Goal: Information Seeking & Learning: Learn about a topic

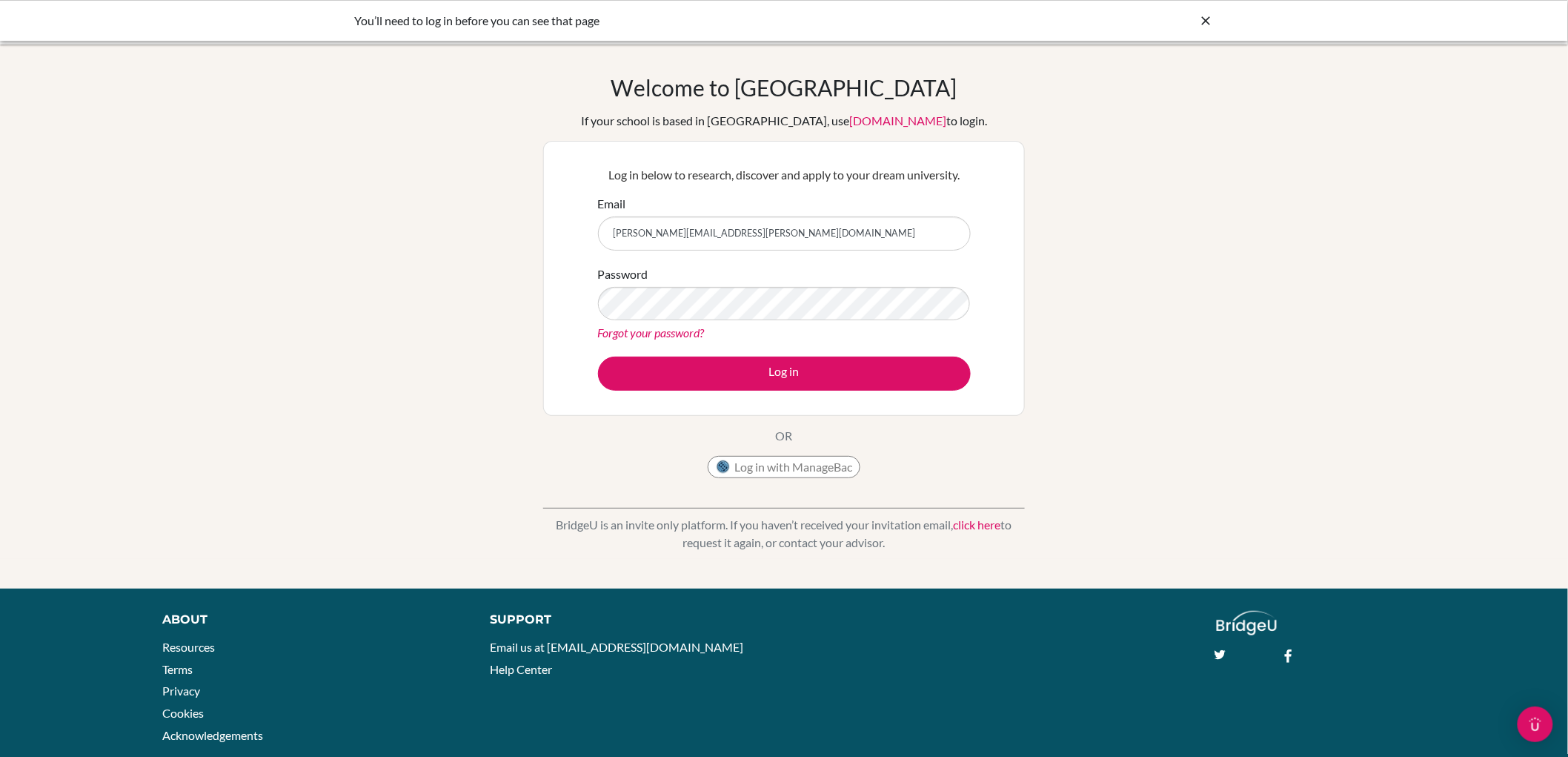
type input "[PERSON_NAME][EMAIL_ADDRESS][PERSON_NAME][DOMAIN_NAME]"
click at [598, 357] on button "Log in" at bounding box center [784, 373] width 372 height 34
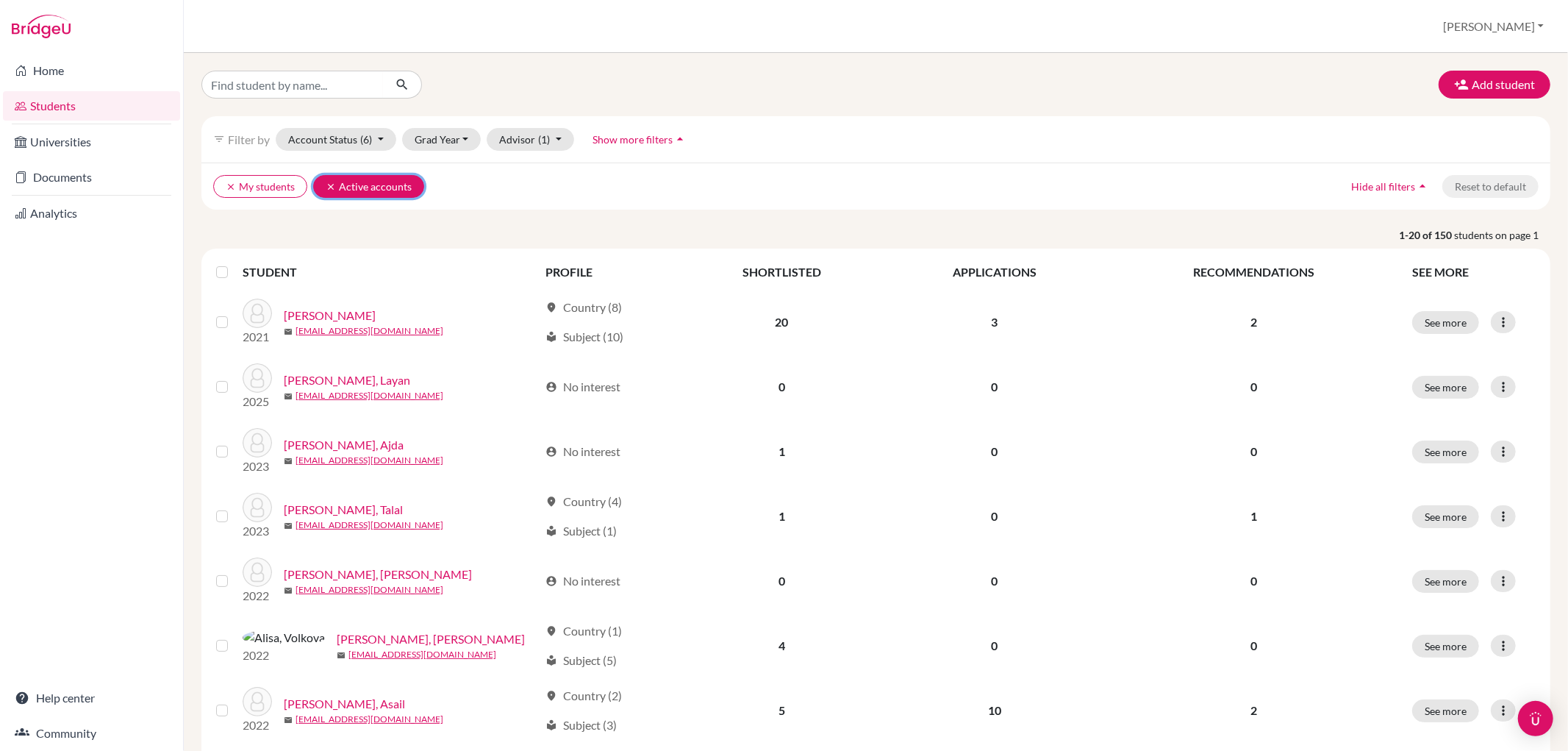
click at [325, 180] on button "clear Active accounts" at bounding box center [369, 186] width 111 height 23
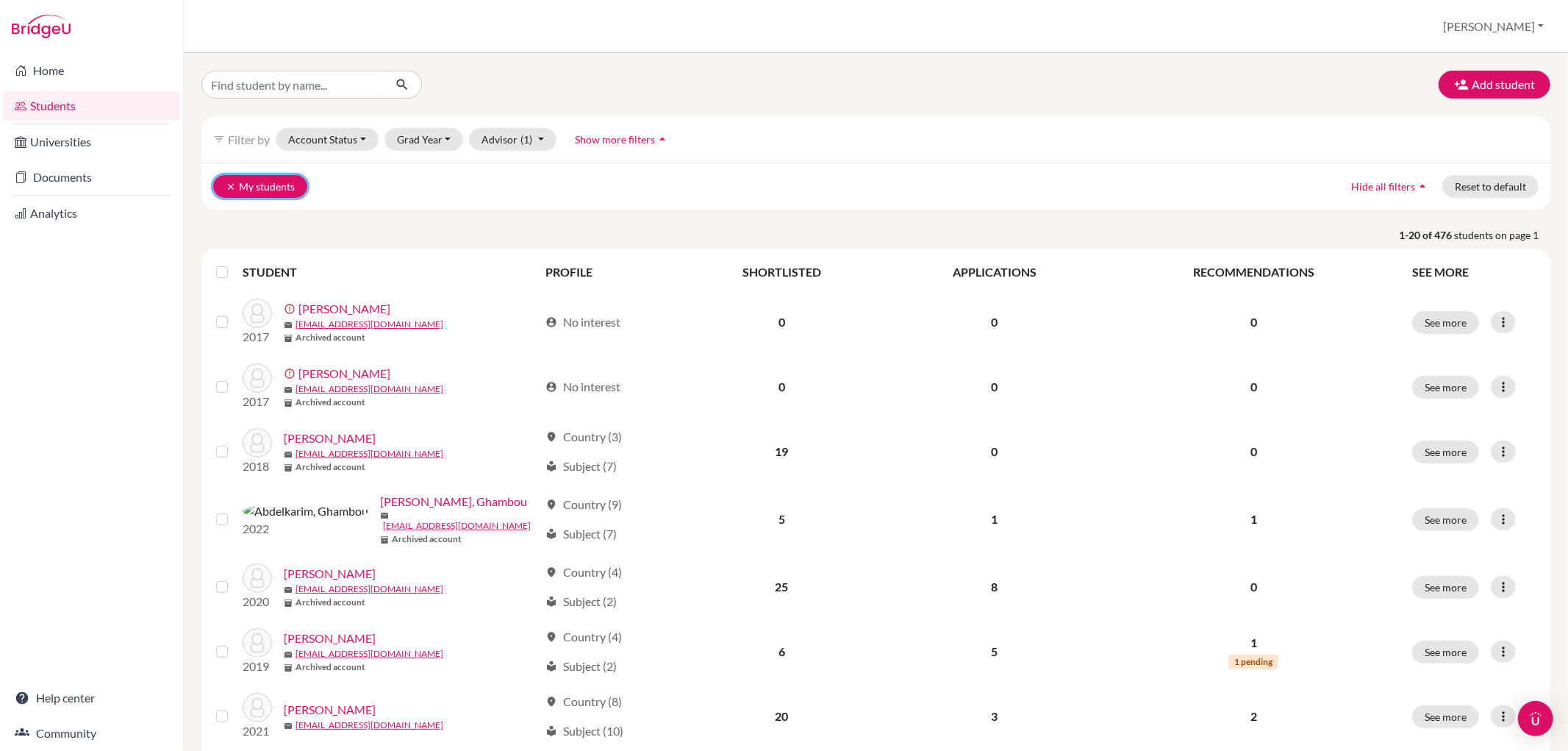
click at [226, 187] on icon "clear" at bounding box center [231, 186] width 10 height 10
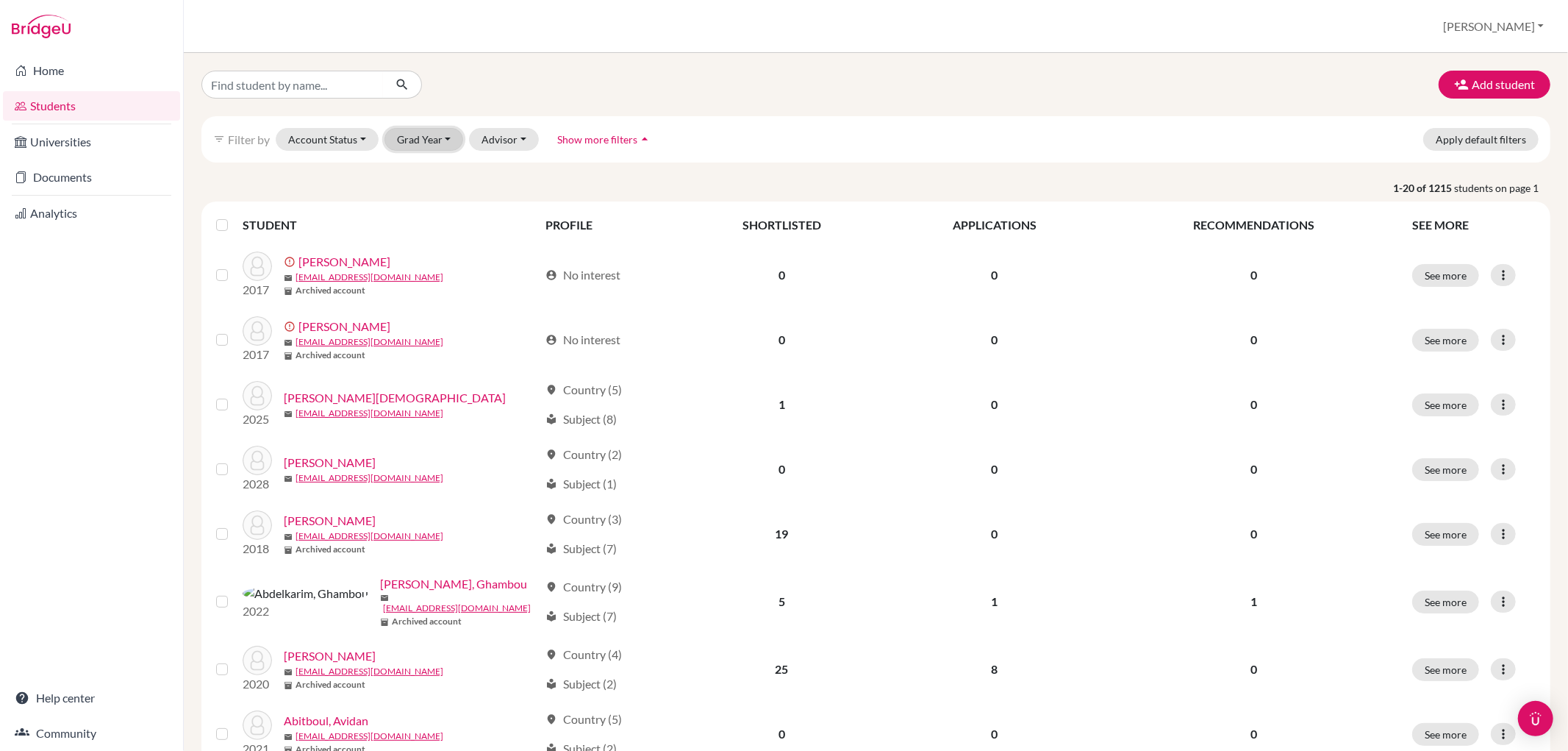
click at [445, 140] on button "Grad Year" at bounding box center [424, 139] width 80 height 23
click at [432, 355] on div "2025" at bounding box center [428, 359] width 51 height 17
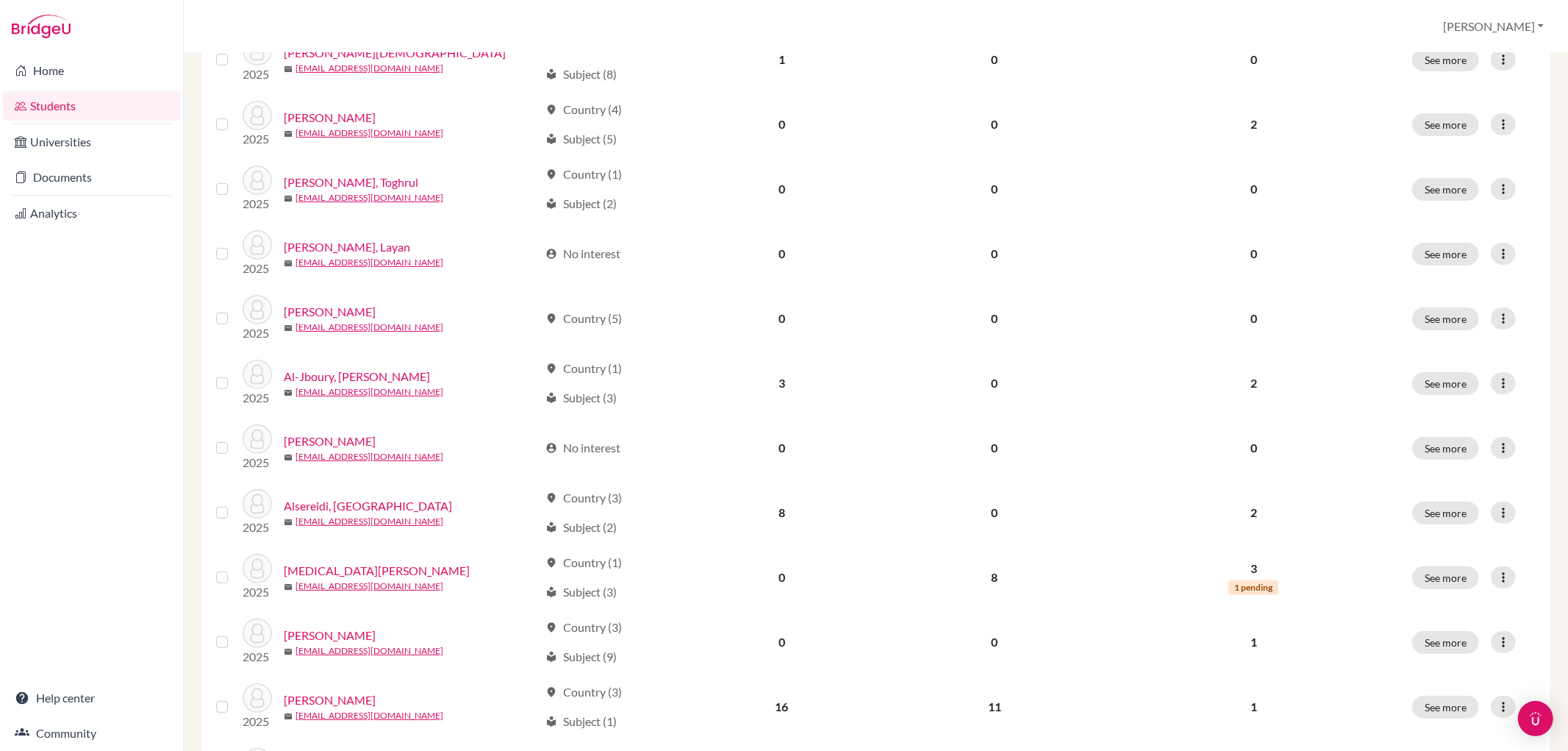
scroll to position [33, 0]
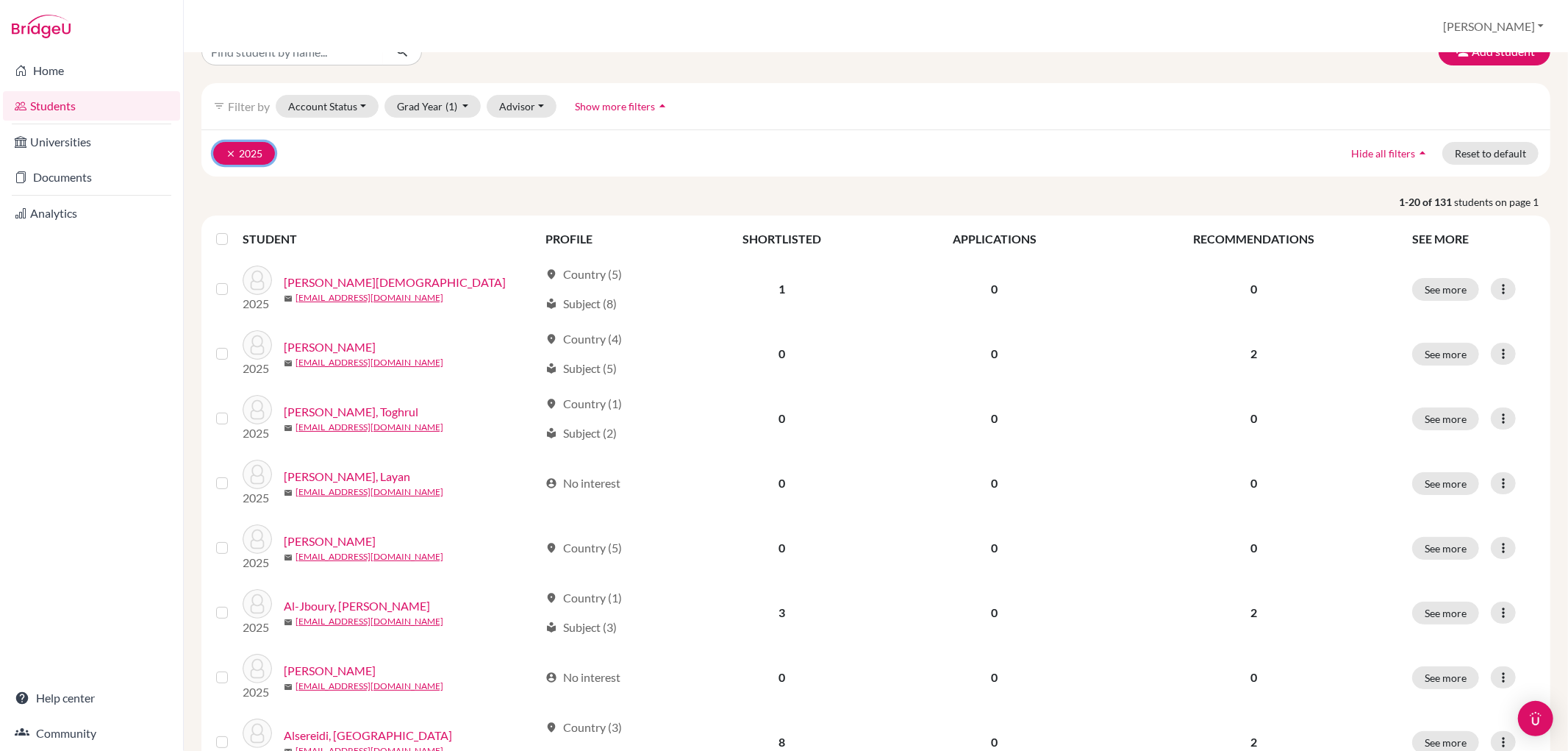
click at [231, 148] on icon "clear" at bounding box center [231, 153] width 10 height 10
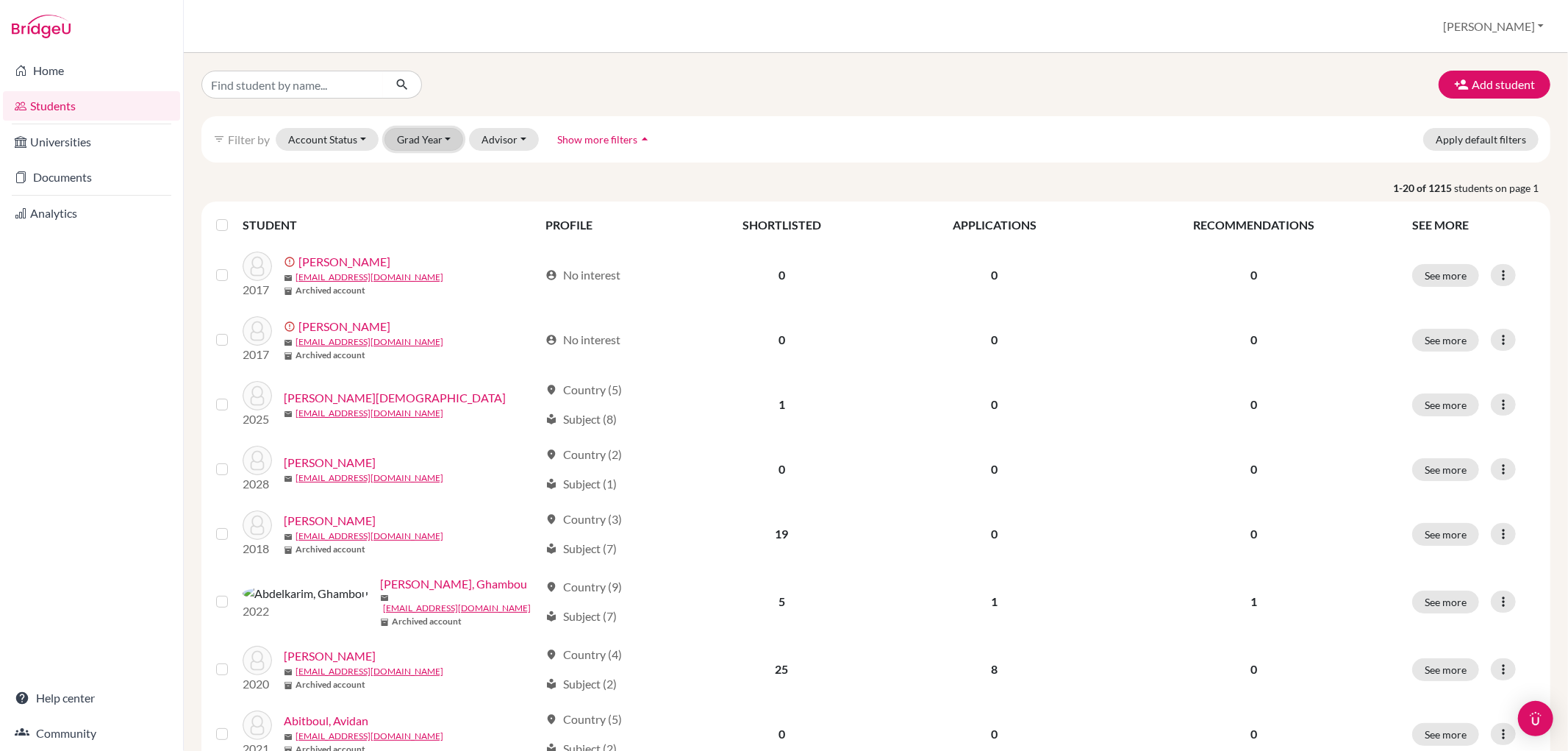
click at [434, 133] on button "Grad Year" at bounding box center [424, 139] width 80 height 23
click at [438, 328] on div "2026" at bounding box center [428, 335] width 51 height 17
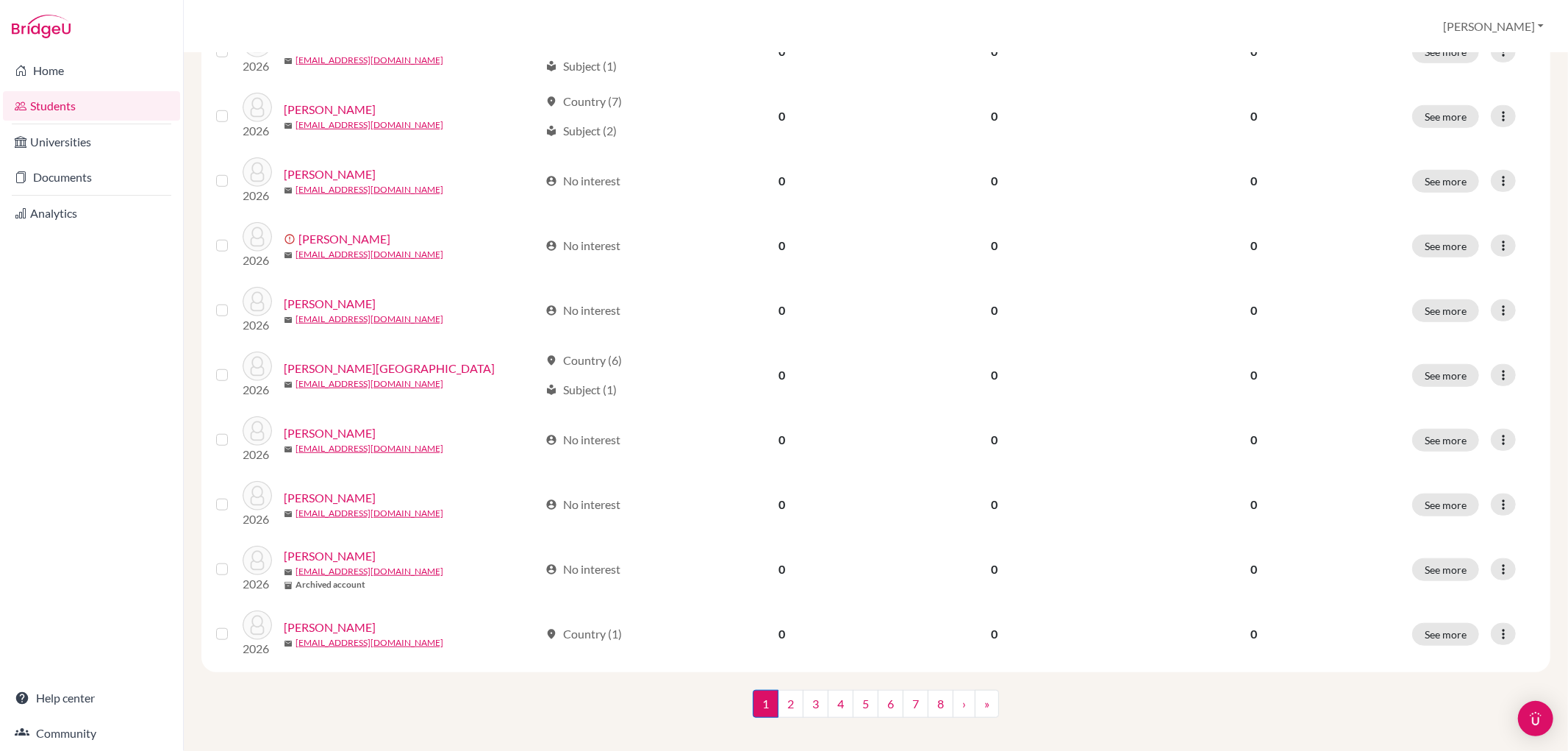
scroll to position [932, 0]
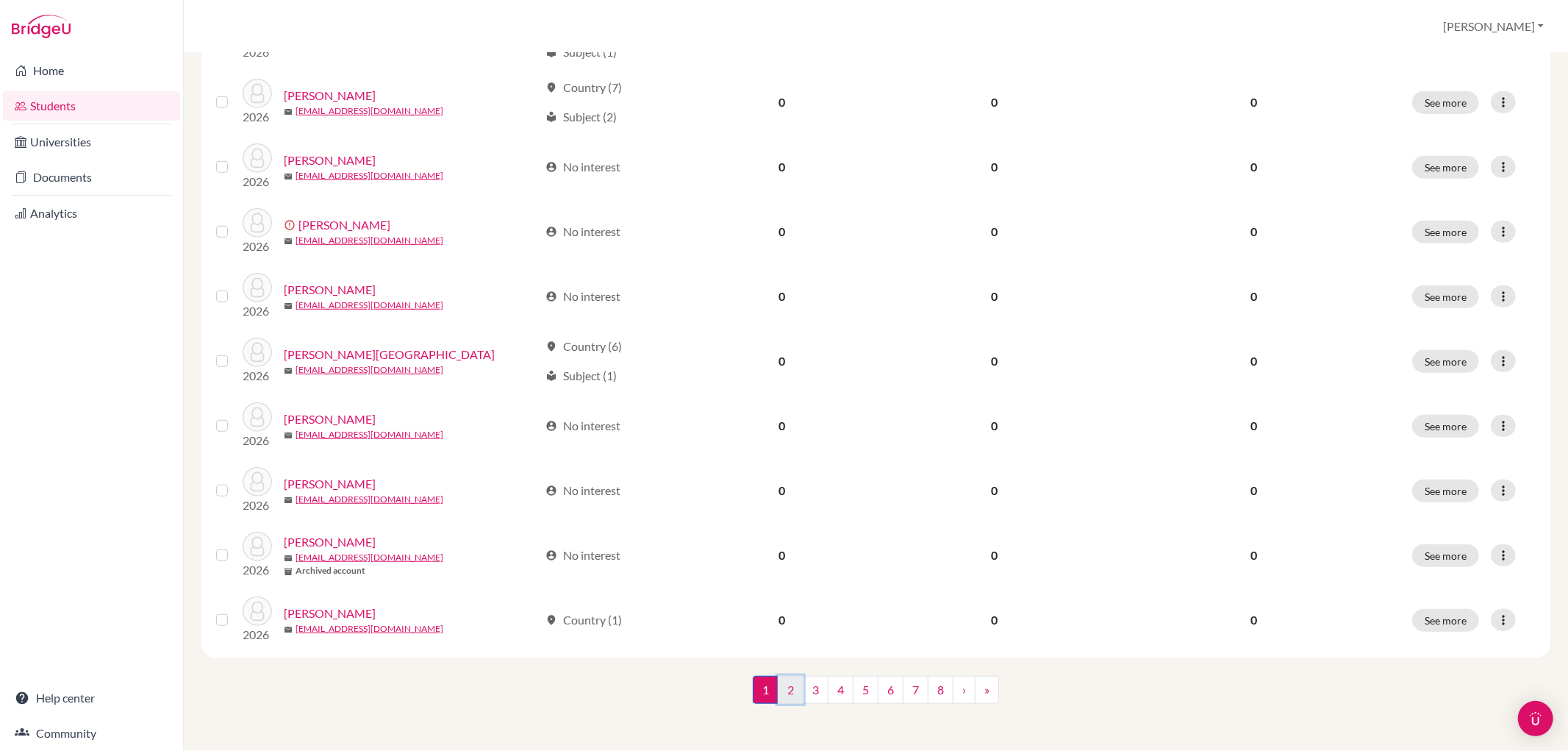
click at [778, 696] on link "2" at bounding box center [790, 689] width 26 height 28
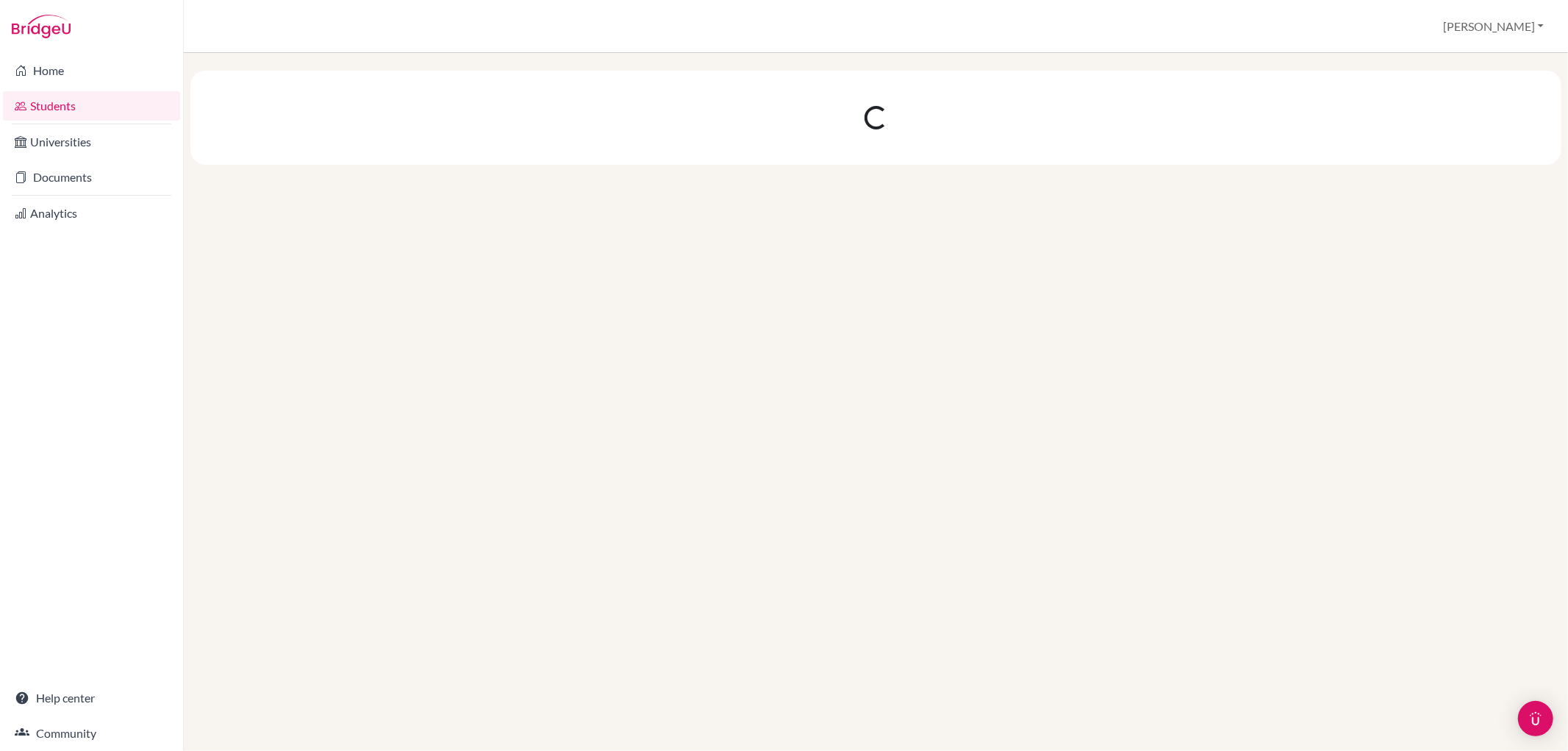
scroll to position [0, 0]
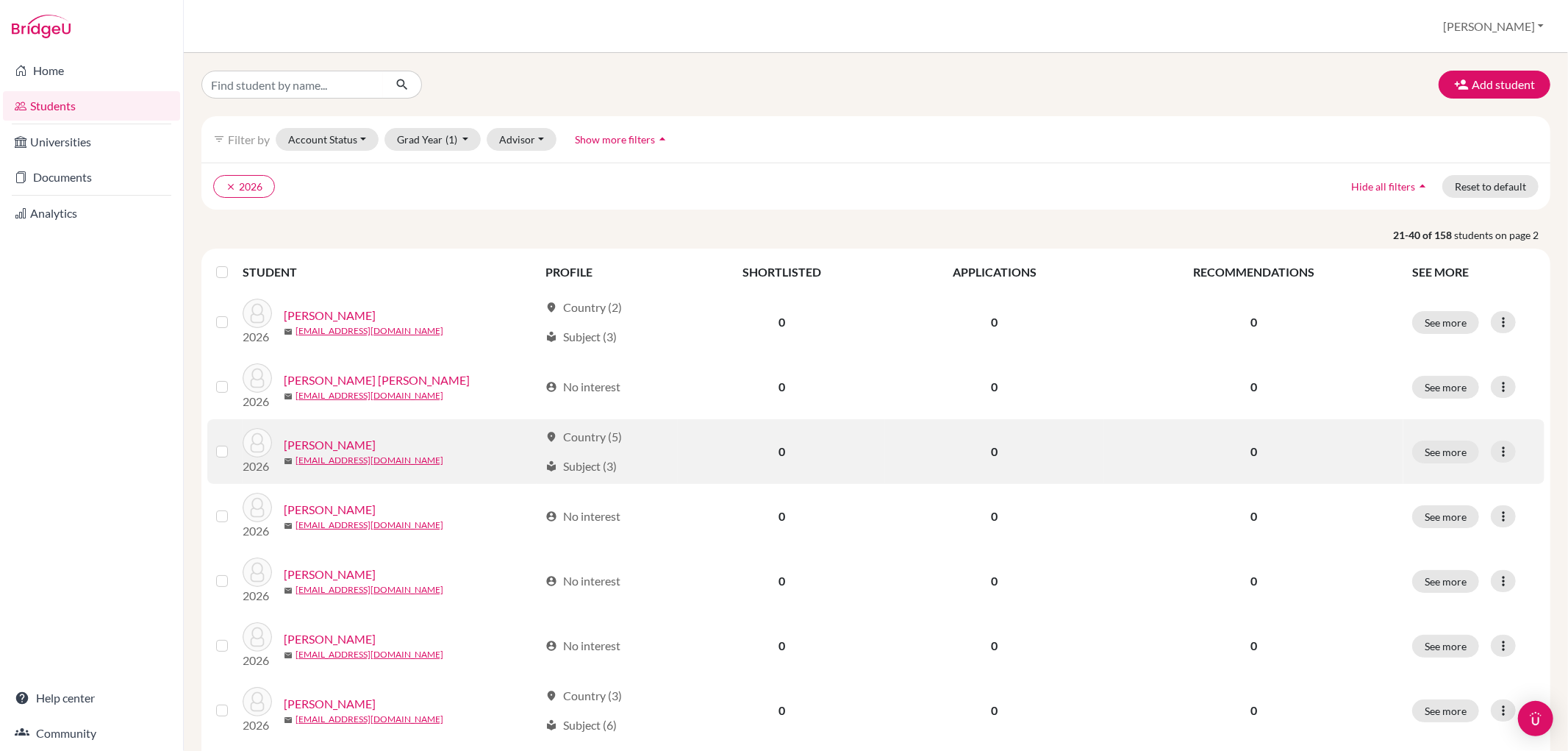
click at [336, 444] on link "Büker, Rosa" at bounding box center [329, 445] width 92 height 17
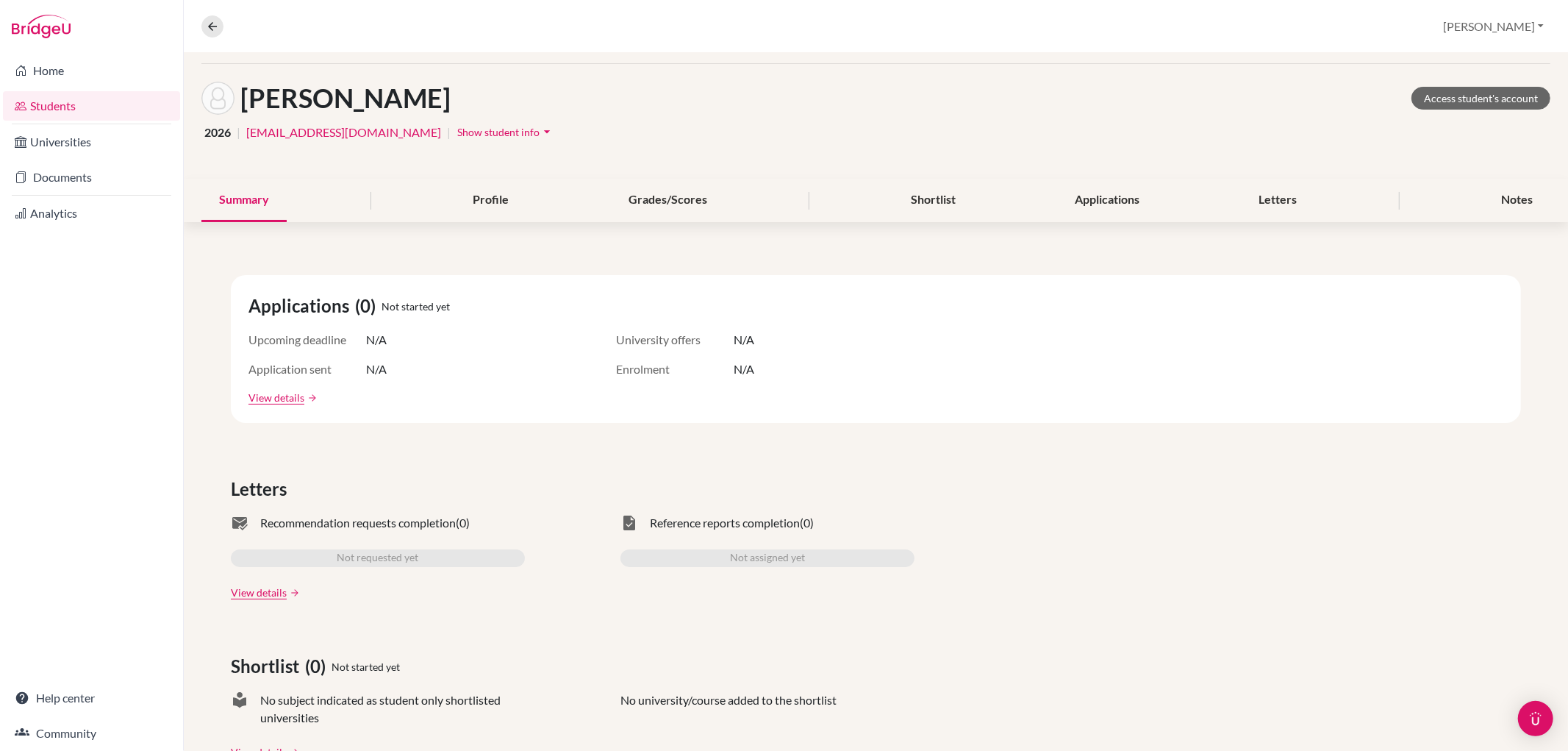
scroll to position [52, 0]
click at [100, 177] on link "Documents" at bounding box center [92, 177] width 177 height 29
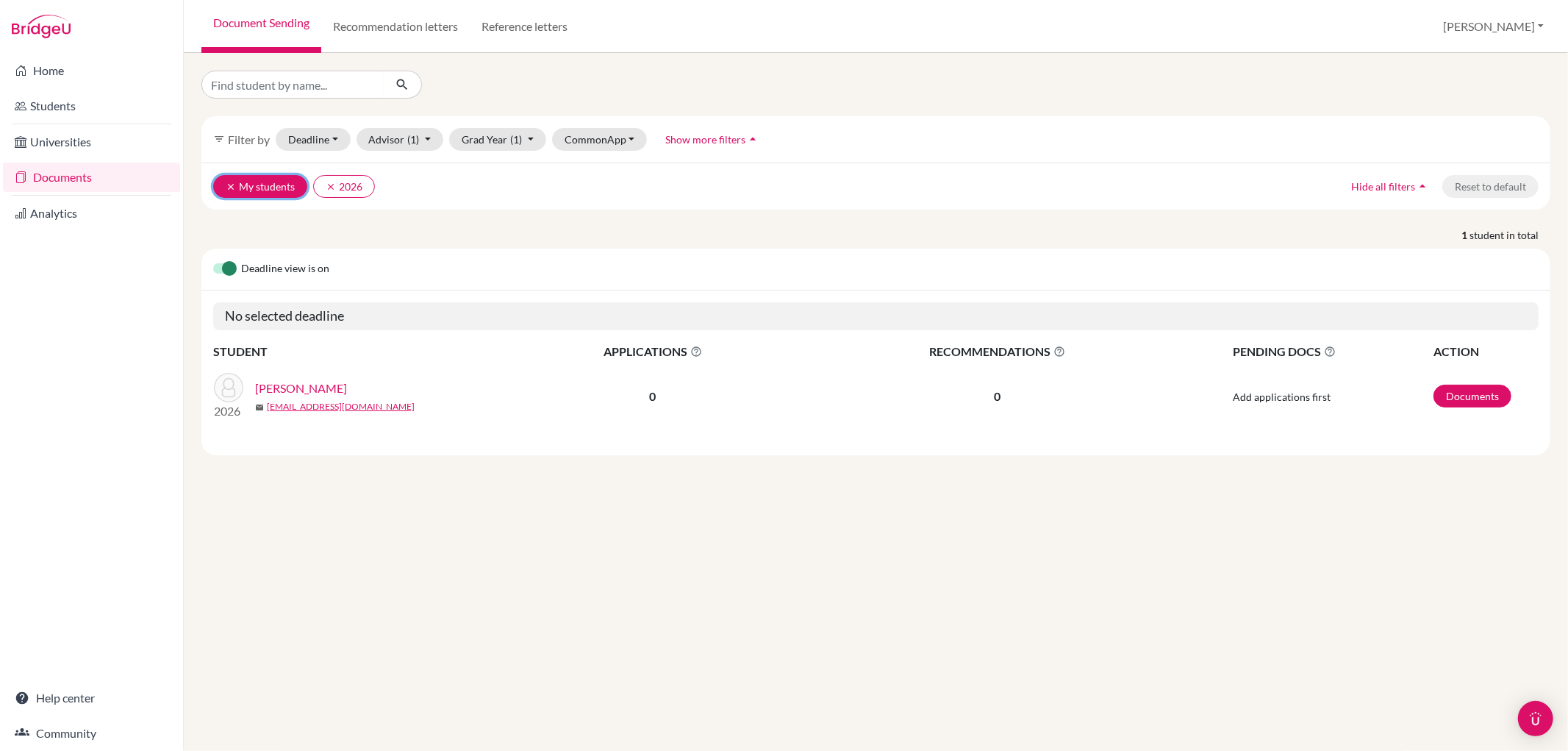
click at [227, 186] on icon "clear" at bounding box center [231, 186] width 10 height 10
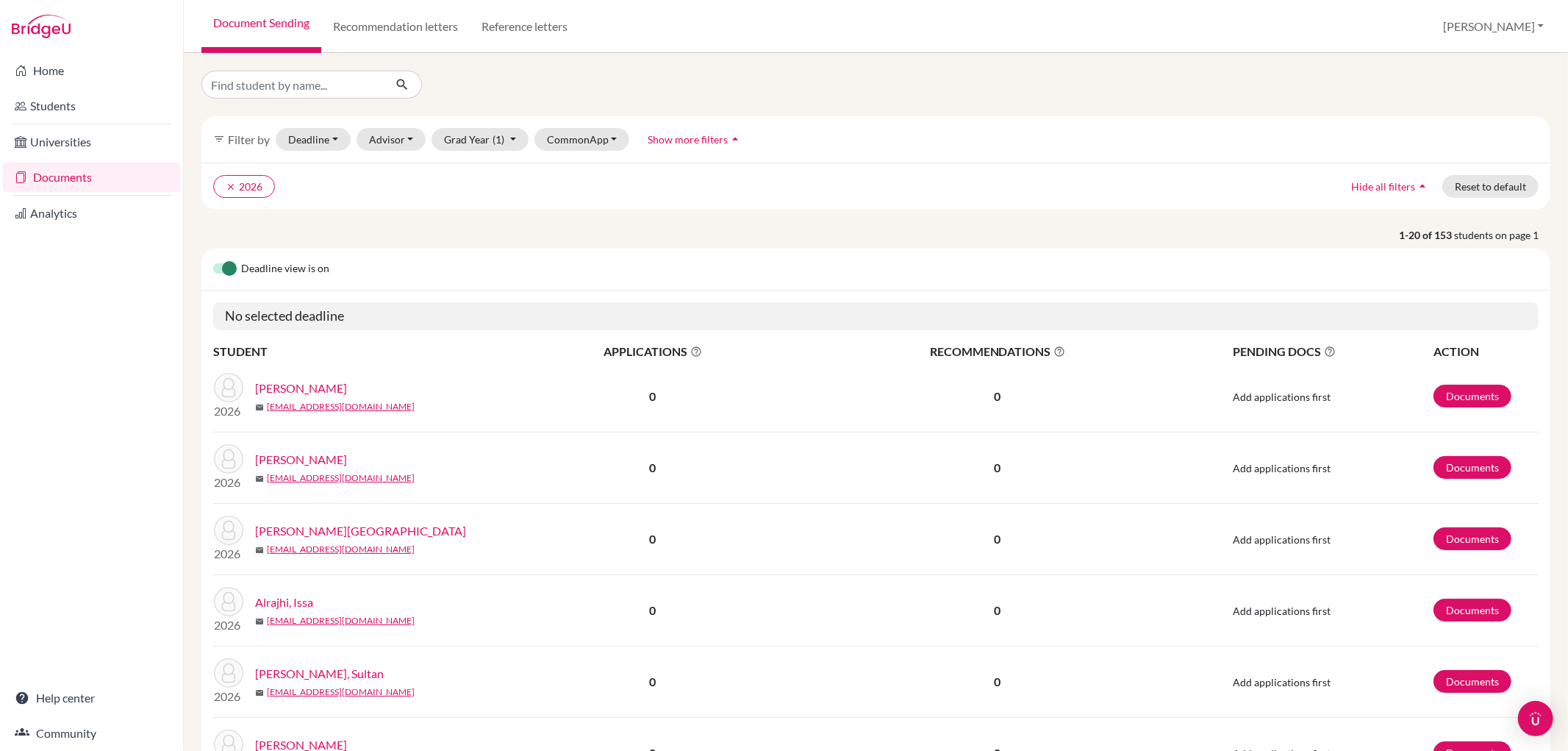
click at [660, 140] on span "Show more filters" at bounding box center [687, 140] width 80 height 13
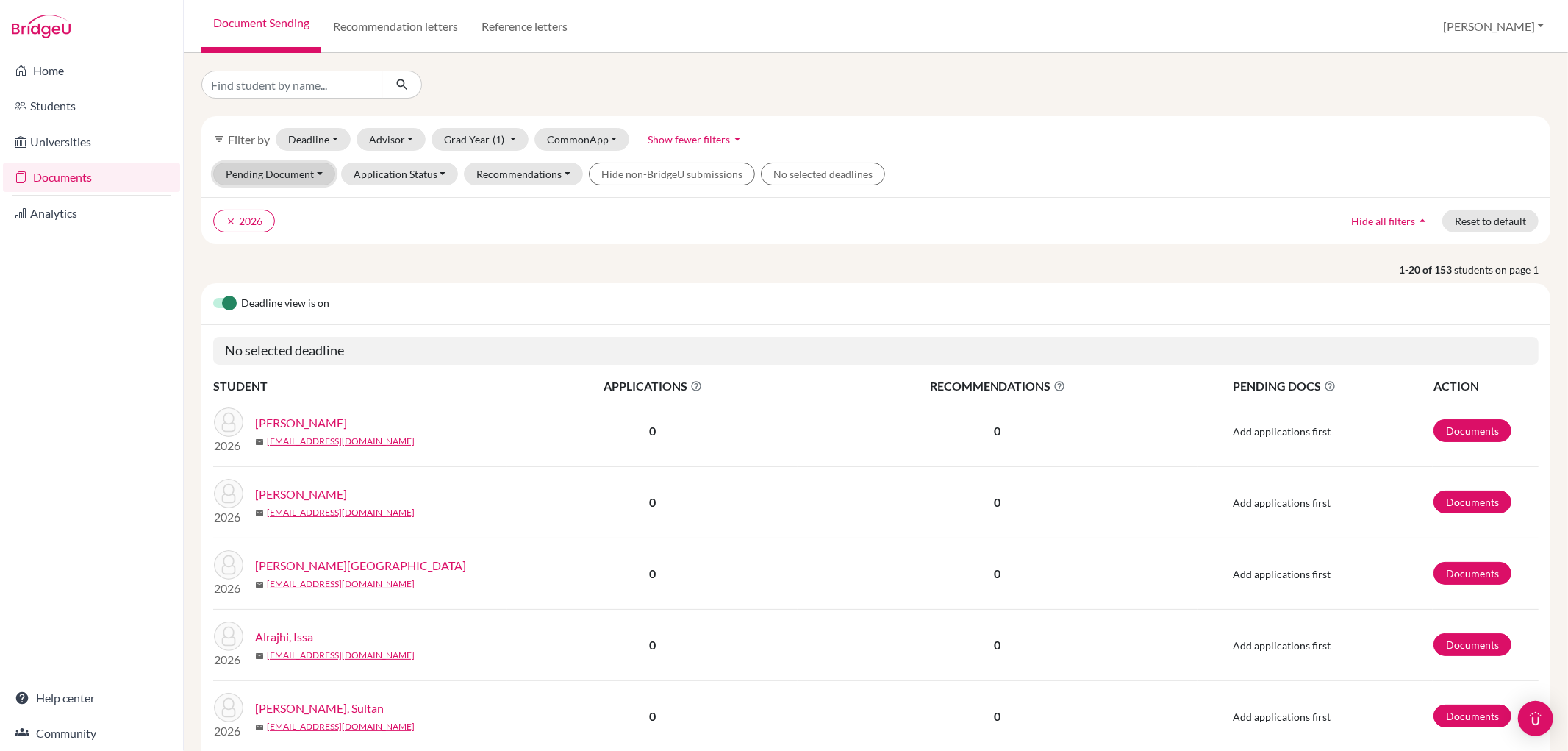
click at [309, 172] on button "Pending Document" at bounding box center [274, 174] width 122 height 23
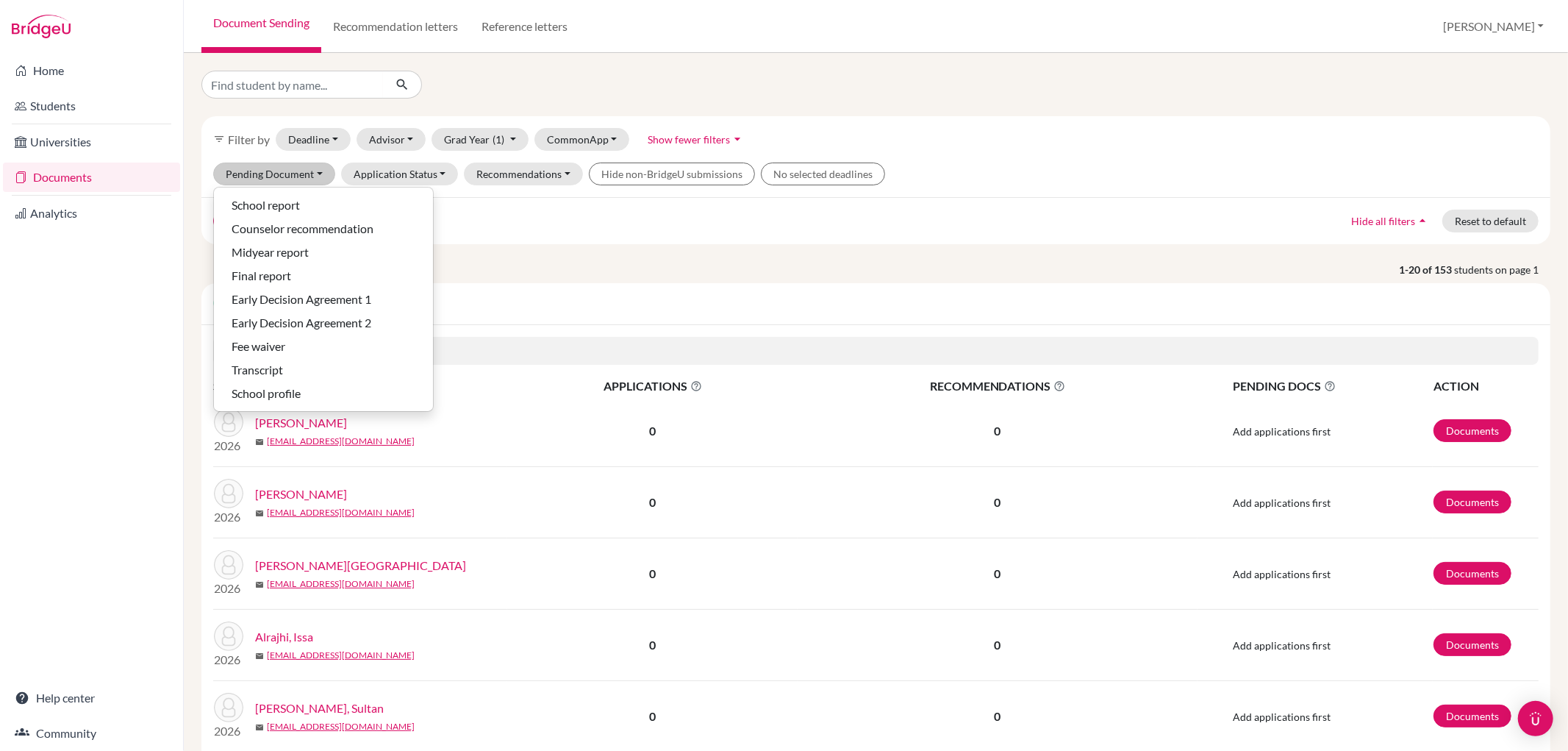
click at [568, 236] on div "clear 2026 Hide all filters arrow_drop_up Reset to default" at bounding box center [876, 221] width 1349 height 47
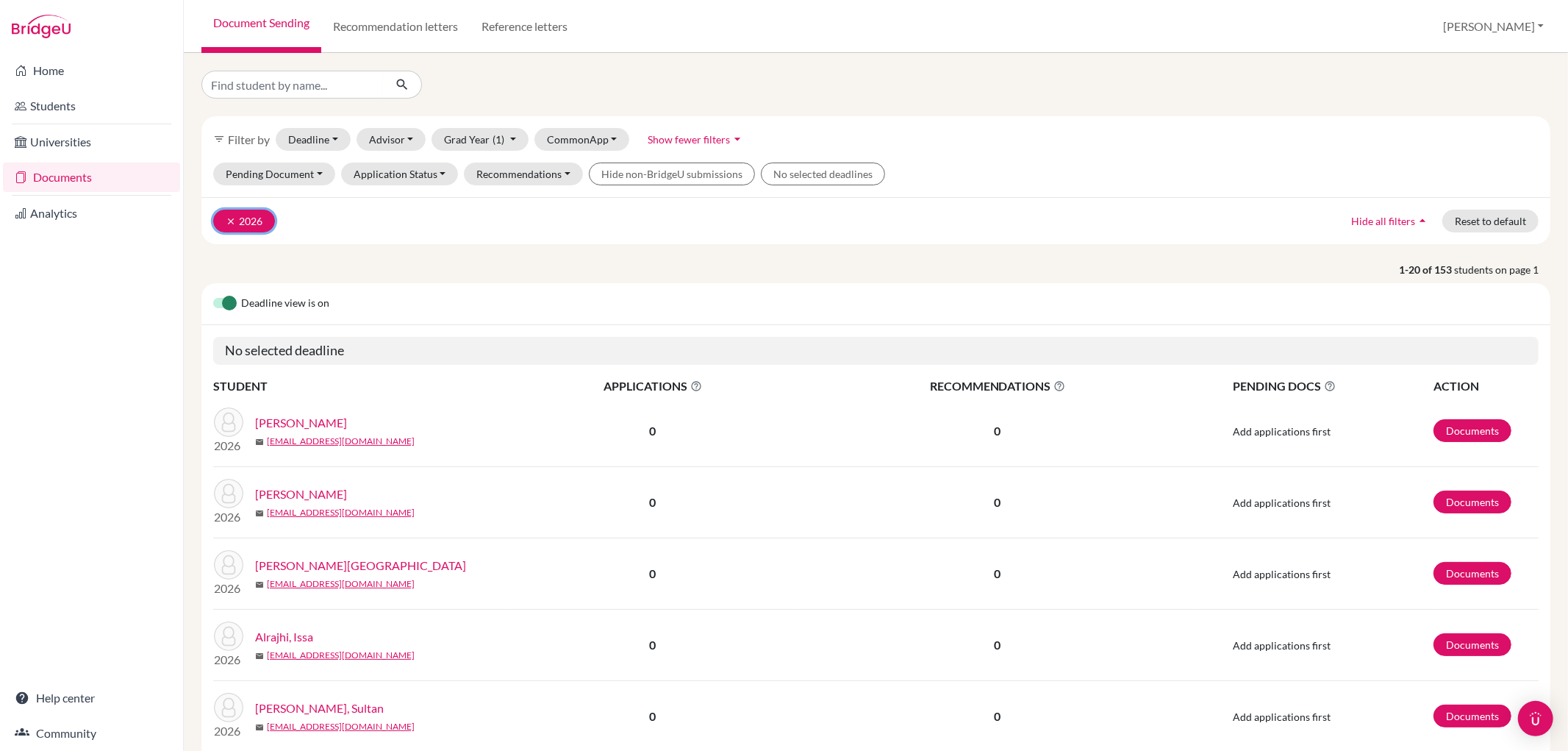
click at [229, 218] on icon "clear" at bounding box center [231, 221] width 10 height 10
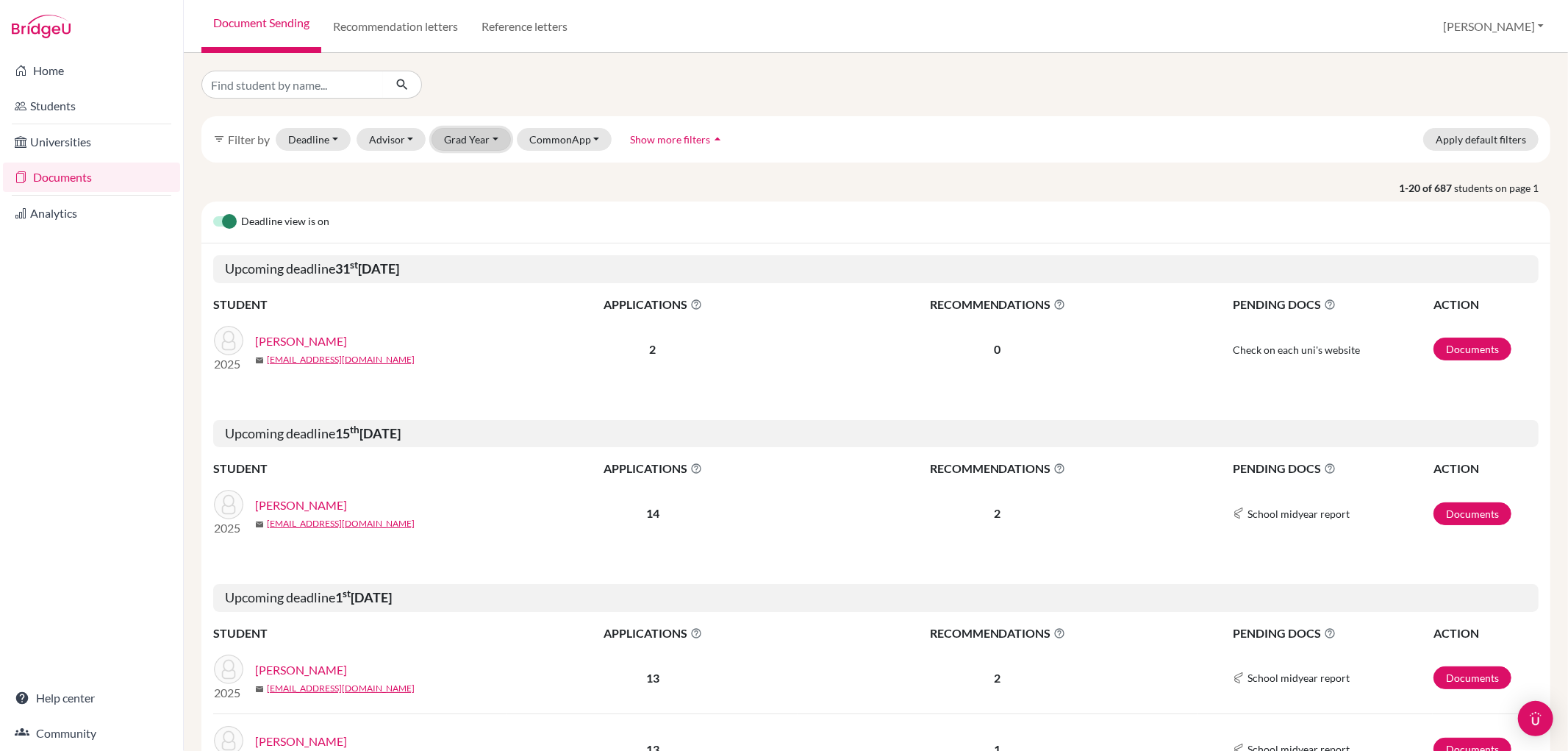
click at [460, 140] on button "Grad Year" at bounding box center [471, 139] width 80 height 23
click at [459, 354] on span "2025" at bounding box center [463, 359] width 27 height 17
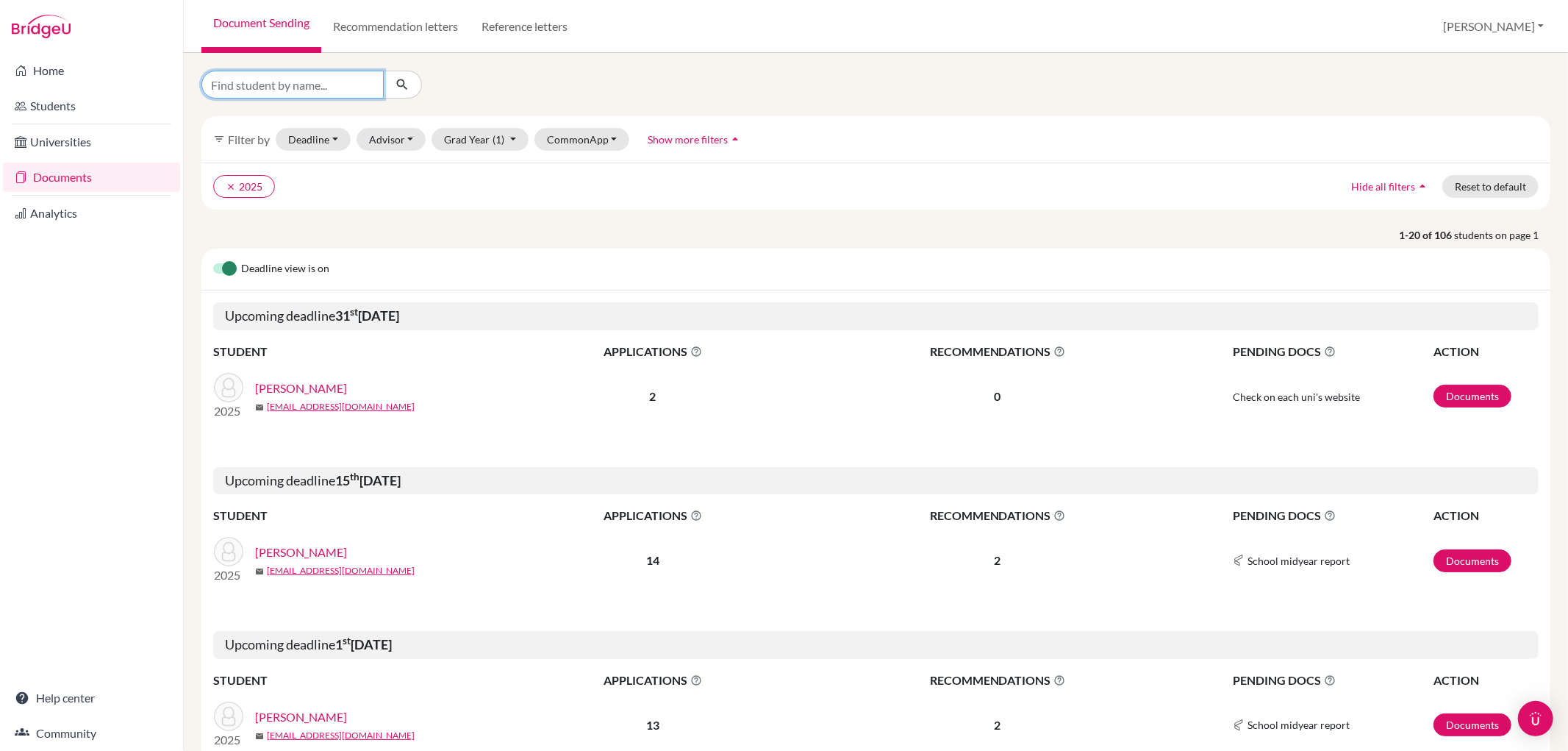
click at [300, 85] on input "Find student by name..." at bounding box center [292, 84] width 182 height 28
type input "jascha"
click at [406, 77] on icon "submit" at bounding box center [402, 84] width 15 height 15
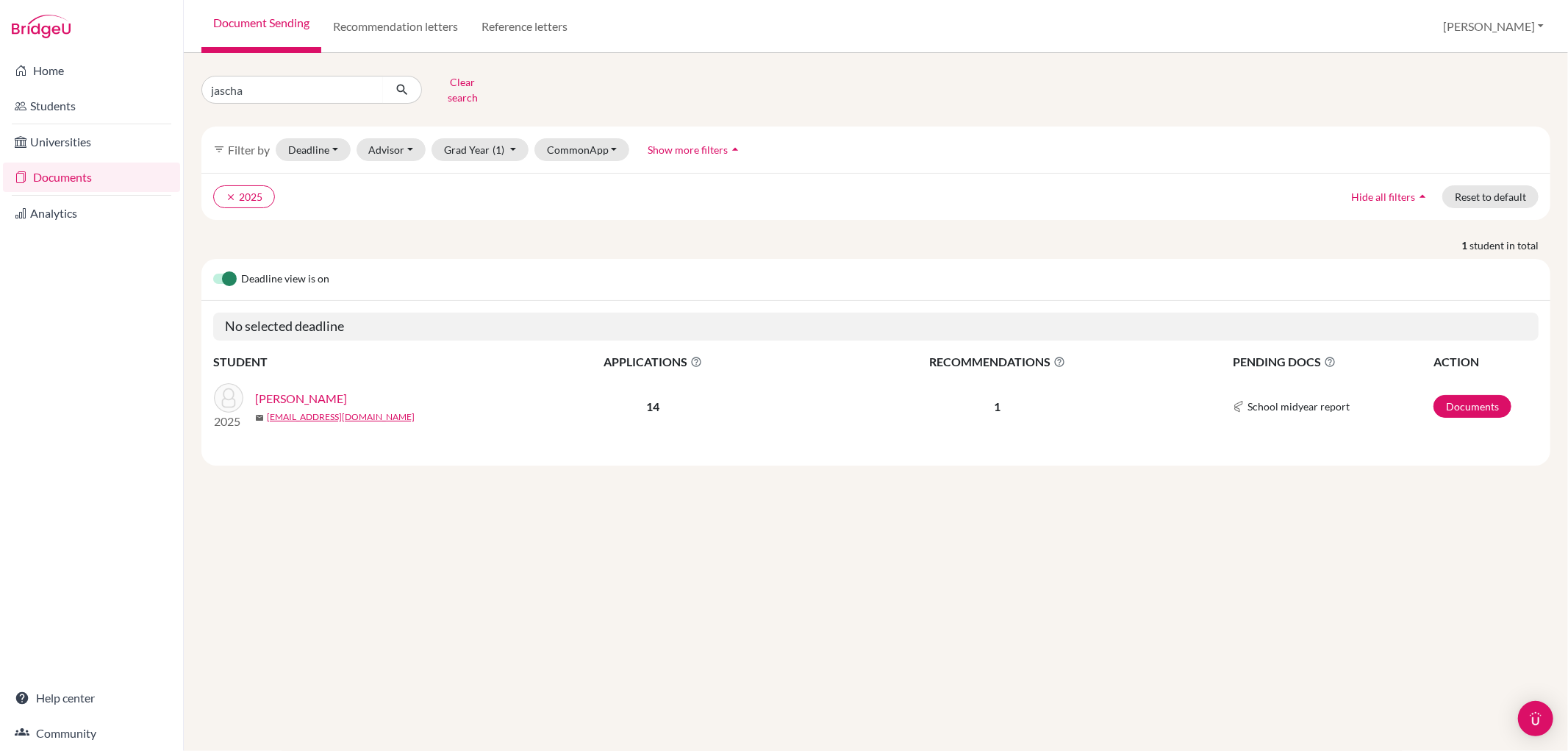
click at [325, 389] on link "Teichmann, Jascha" at bounding box center [301, 398] width 92 height 17
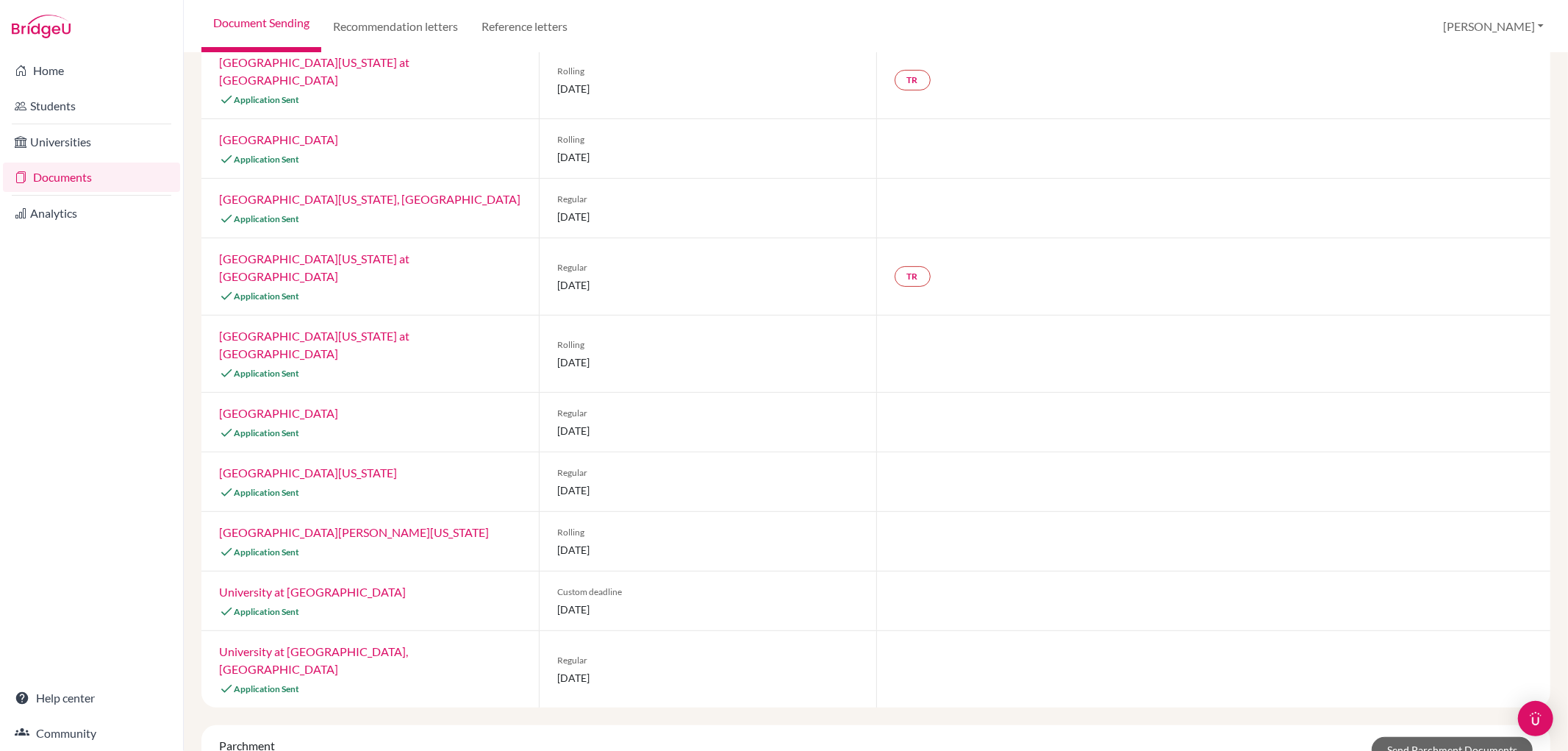
scroll to position [393, 0]
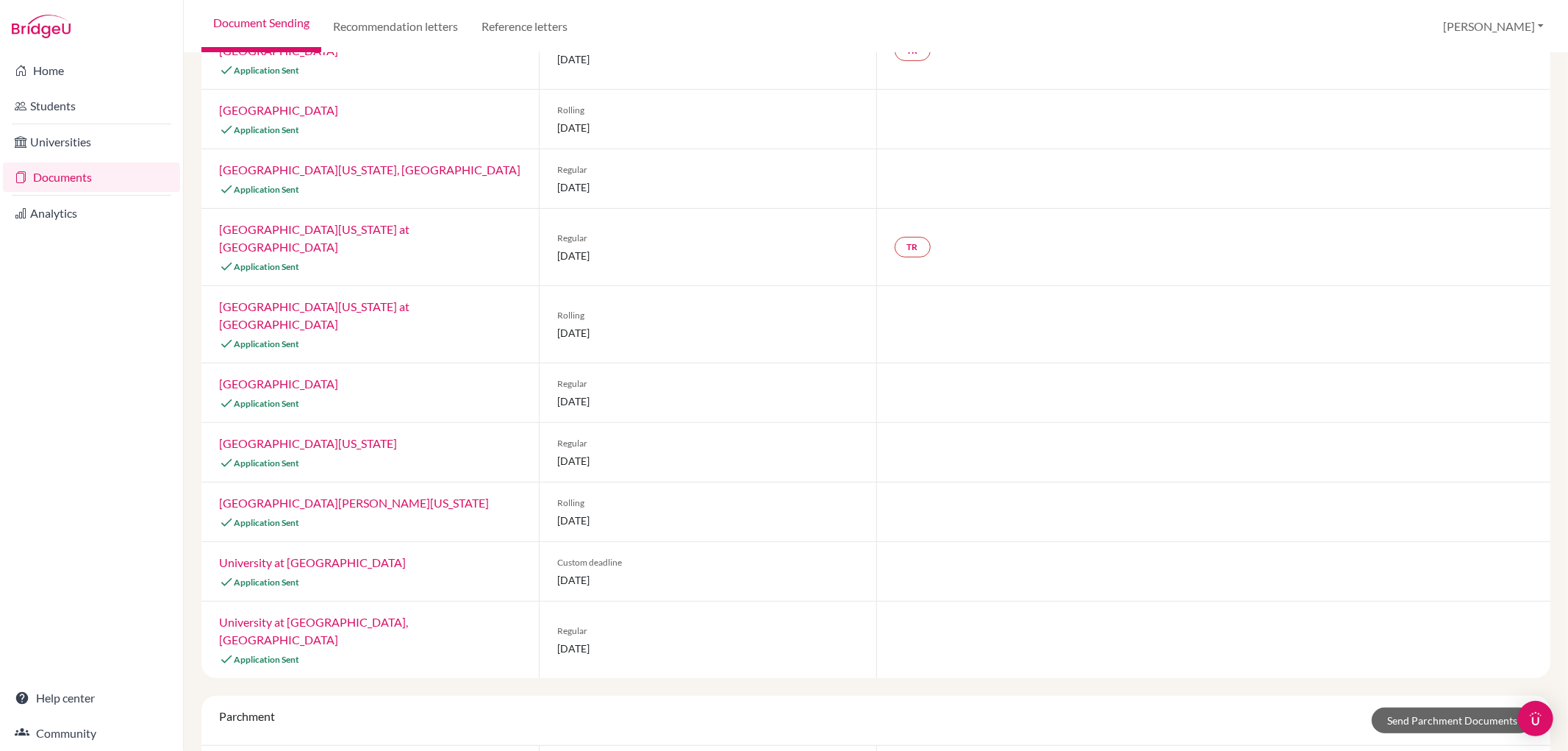
click at [291, 555] on link "University at Buffalo" at bounding box center [312, 562] width 187 height 14
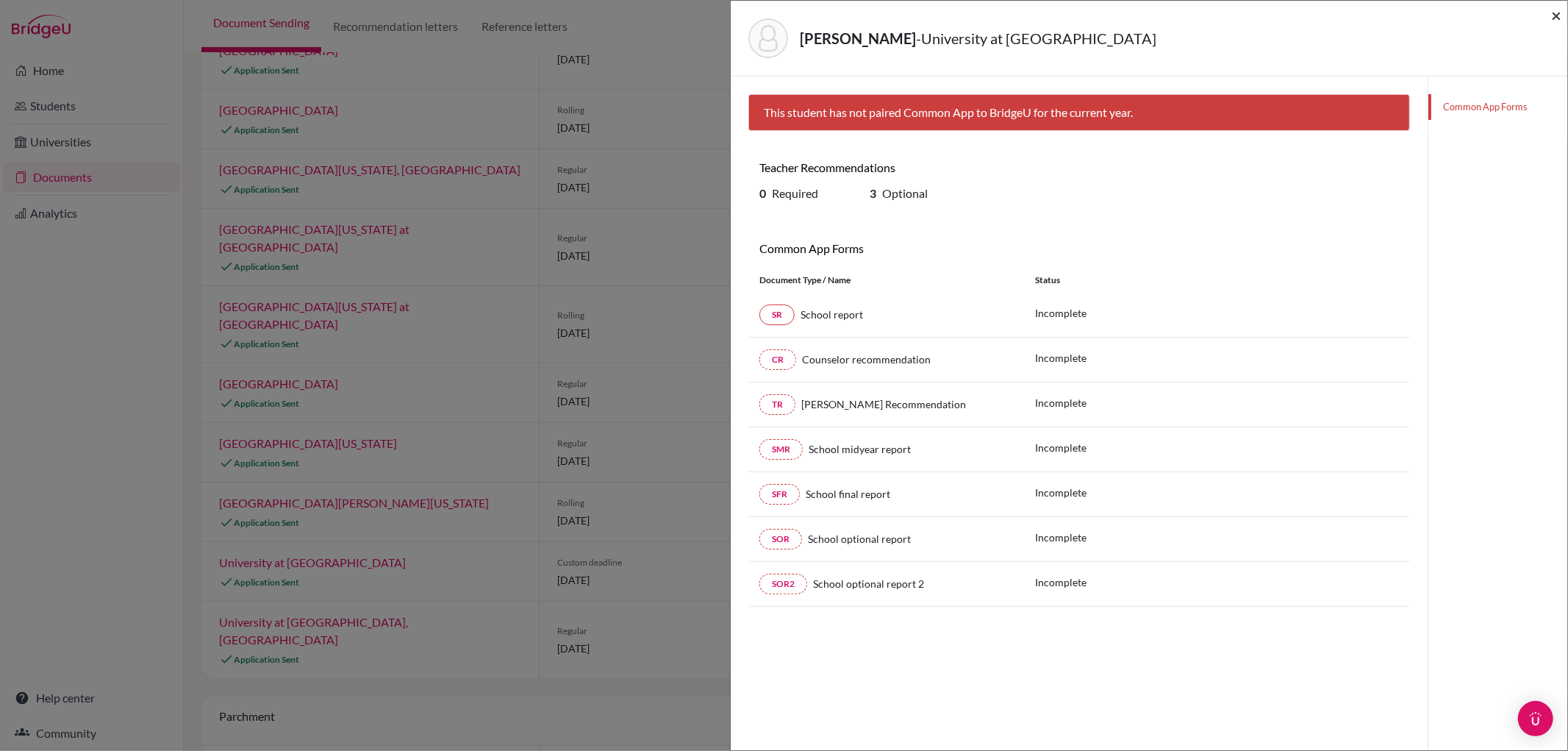
click at [1561, 13] on span "×" at bounding box center [1556, 15] width 10 height 21
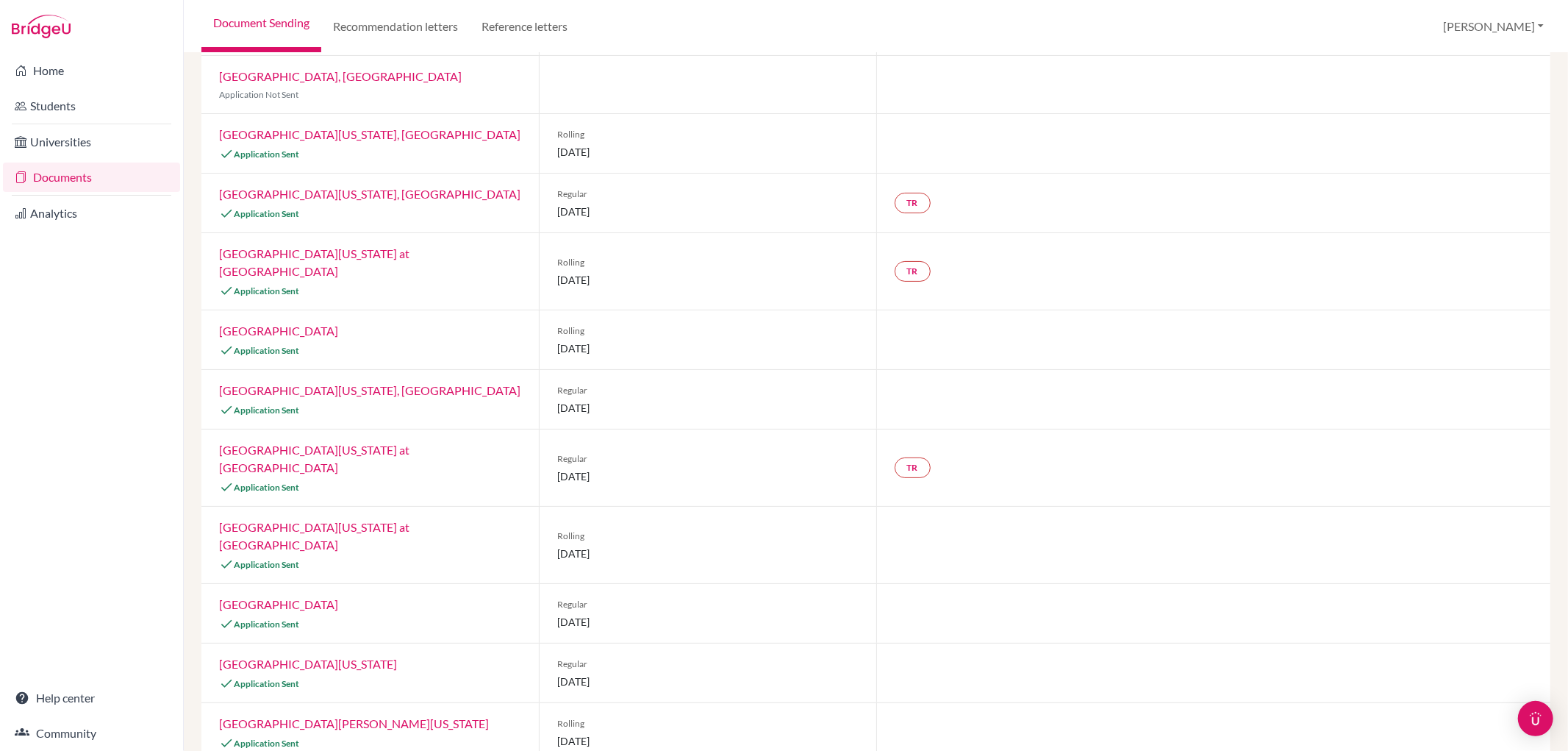
scroll to position [148, 0]
